Goal: Information Seeking & Learning: Learn about a topic

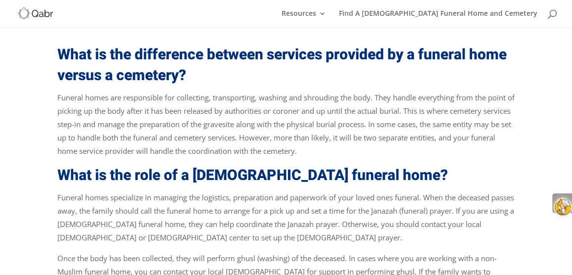
scroll to position [397, 0]
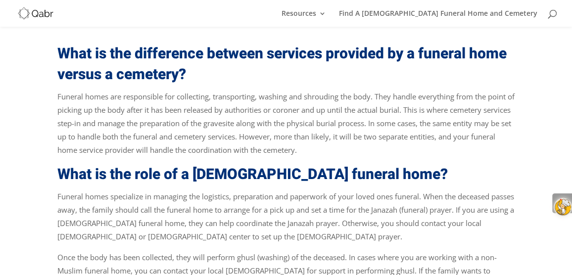
click at [318, 198] on p "Funeral homes specialize in managing the logistics, preparation and paperwork o…" at bounding box center [286, 220] width 458 height 61
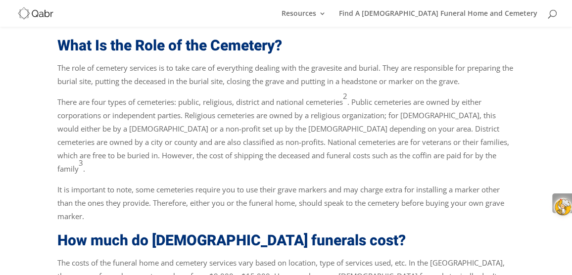
scroll to position [970, 0]
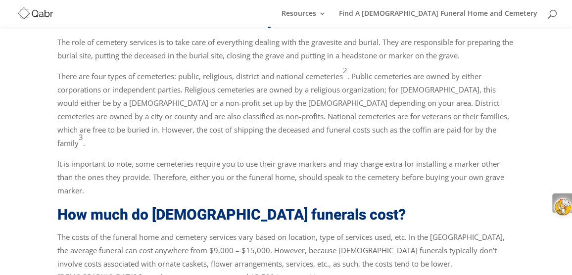
click at [119, 270] on p "The costs of the funeral home and cemetery services vary based on location, typ…" at bounding box center [286, 261] width 458 height 61
click at [275, 123] on p "There are four types of cemeteries: public, religious, district and national ce…" at bounding box center [286, 114] width 458 height 88
click at [275, 122] on p "There are four types of cemeteries: public, religious, district and national ce…" at bounding box center [286, 114] width 458 height 88
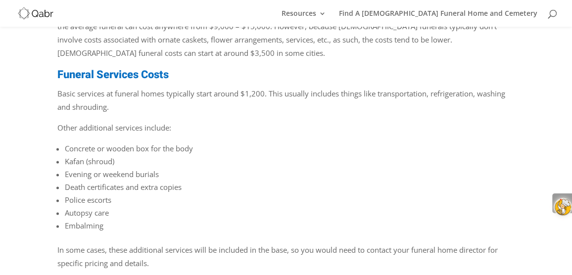
scroll to position [1198, 0]
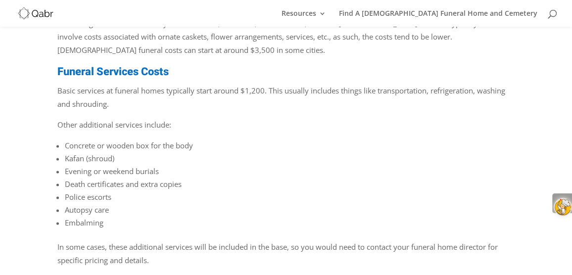
click at [113, 123] on p "Other additional services include:" at bounding box center [286, 128] width 458 height 21
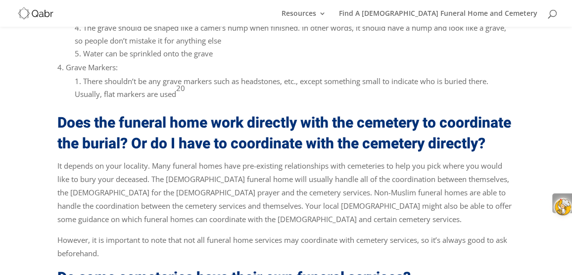
scroll to position [3634, 0]
